Goal: Information Seeking & Learning: Learn about a topic

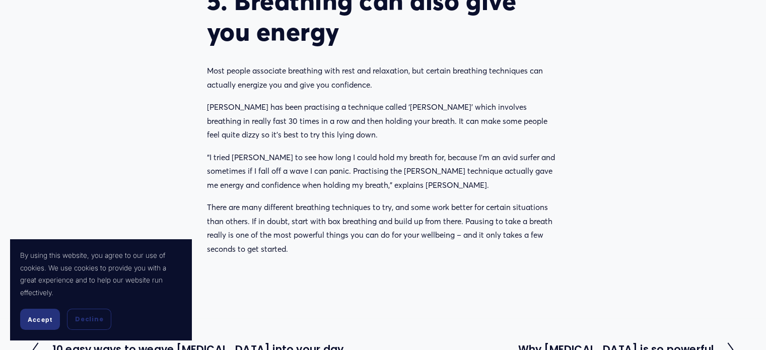
scroll to position [1619, 0]
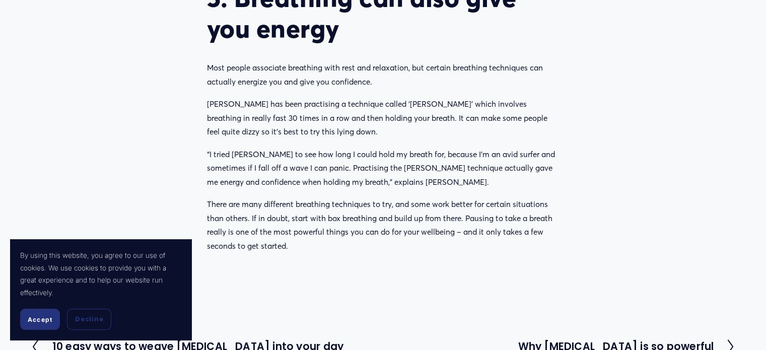
click at [625, 341] on h2 "Why [MEDICAL_DATA] is so powerful" at bounding box center [616, 346] width 196 height 10
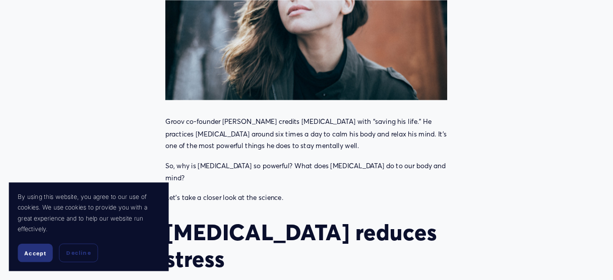
scroll to position [423, 0]
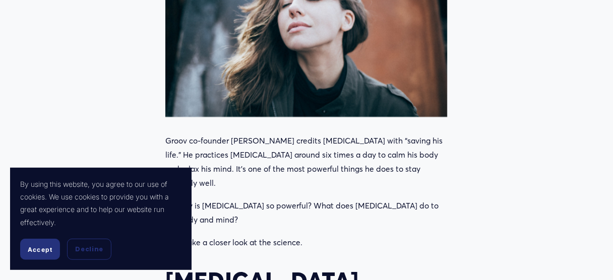
click at [32, 251] on span "Accept" at bounding box center [40, 250] width 25 height 8
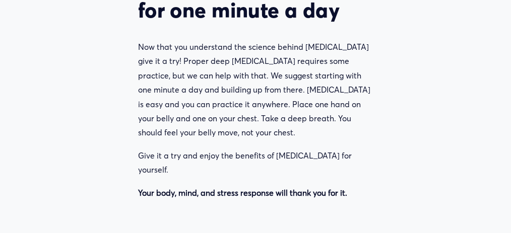
scroll to position [1998, 0]
